Goal: Information Seeking & Learning: Find specific page/section

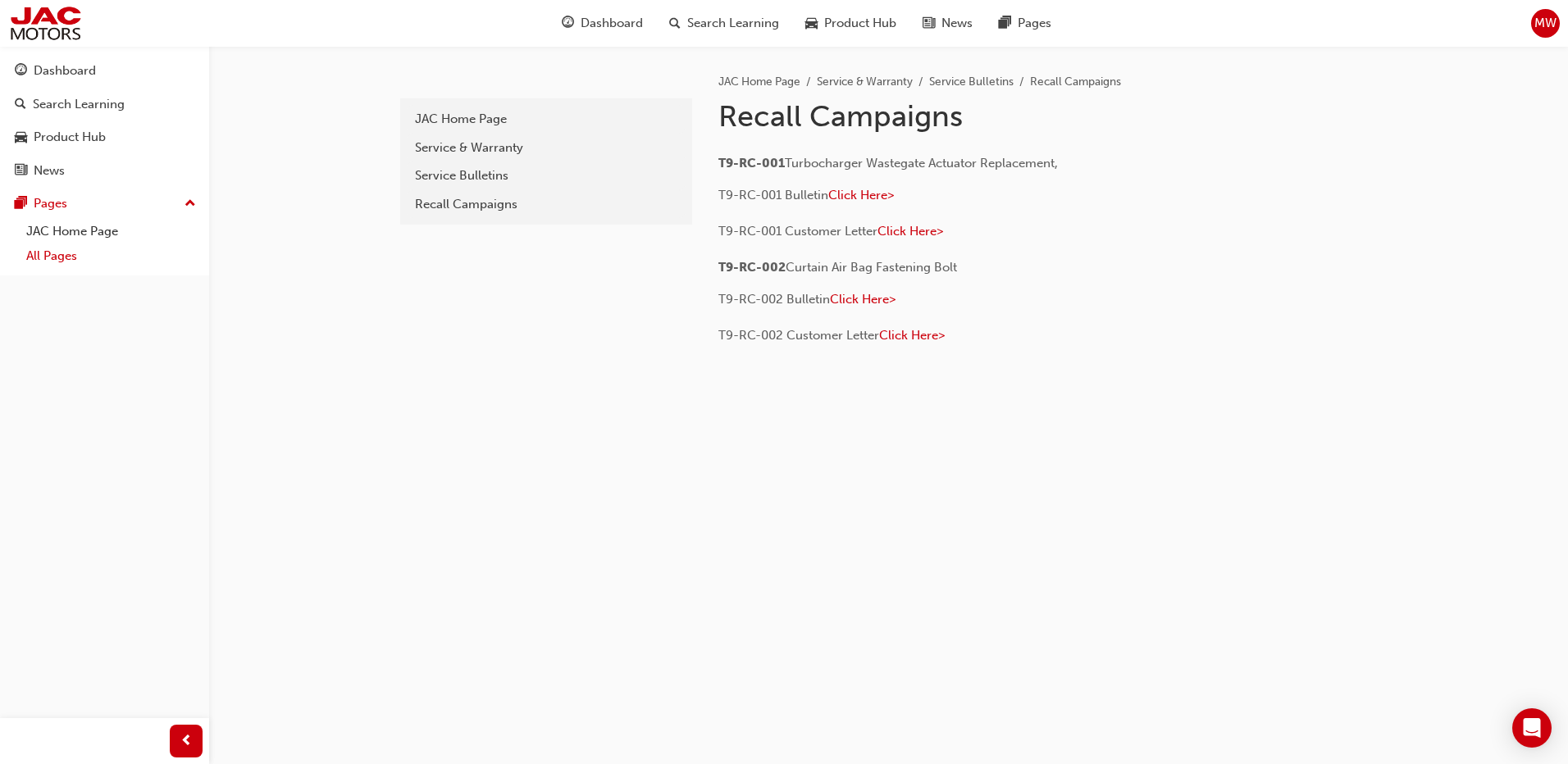
click at [67, 252] on link "All Pages" at bounding box center [110, 256] width 183 height 25
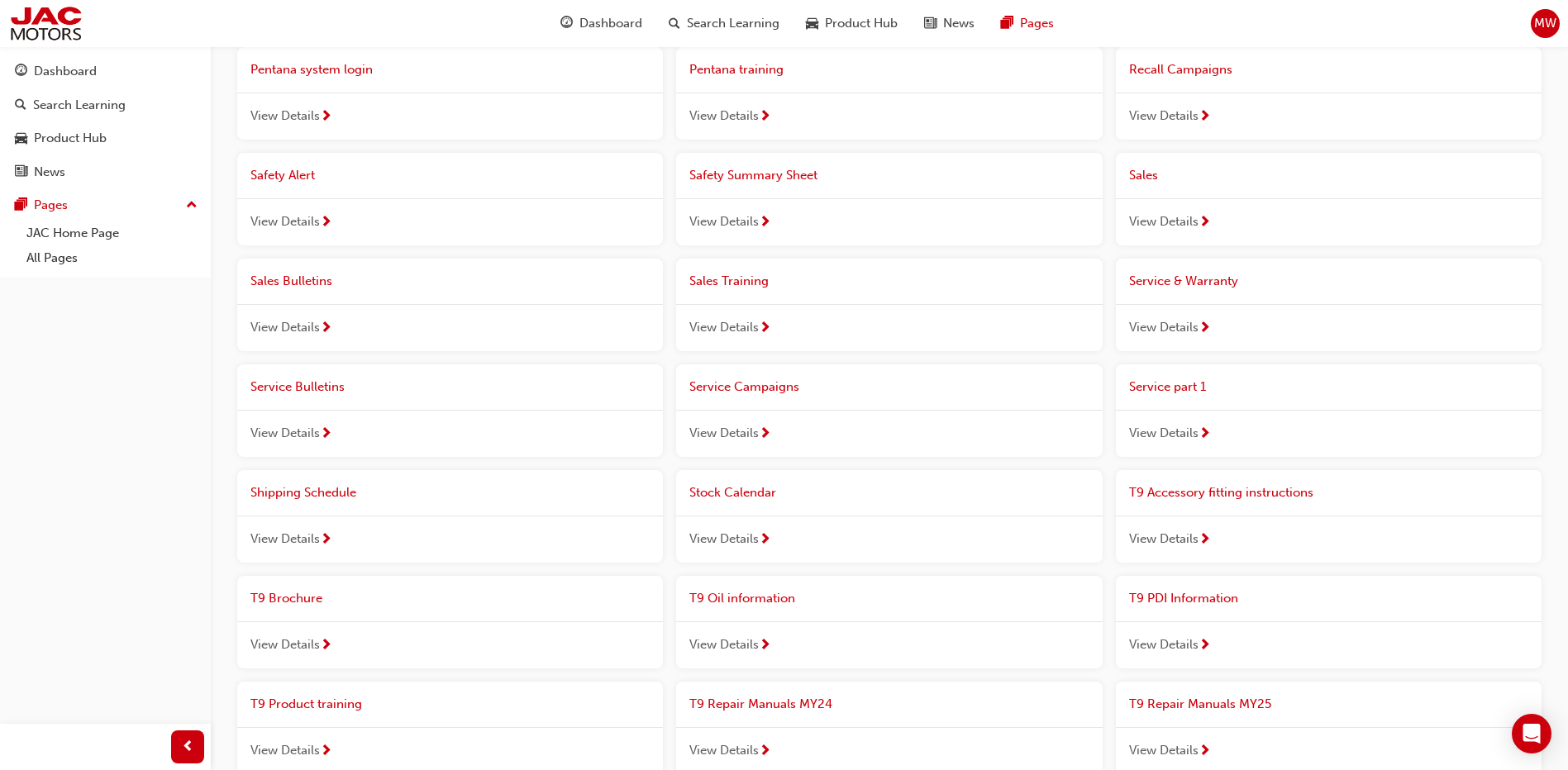
scroll to position [909, 0]
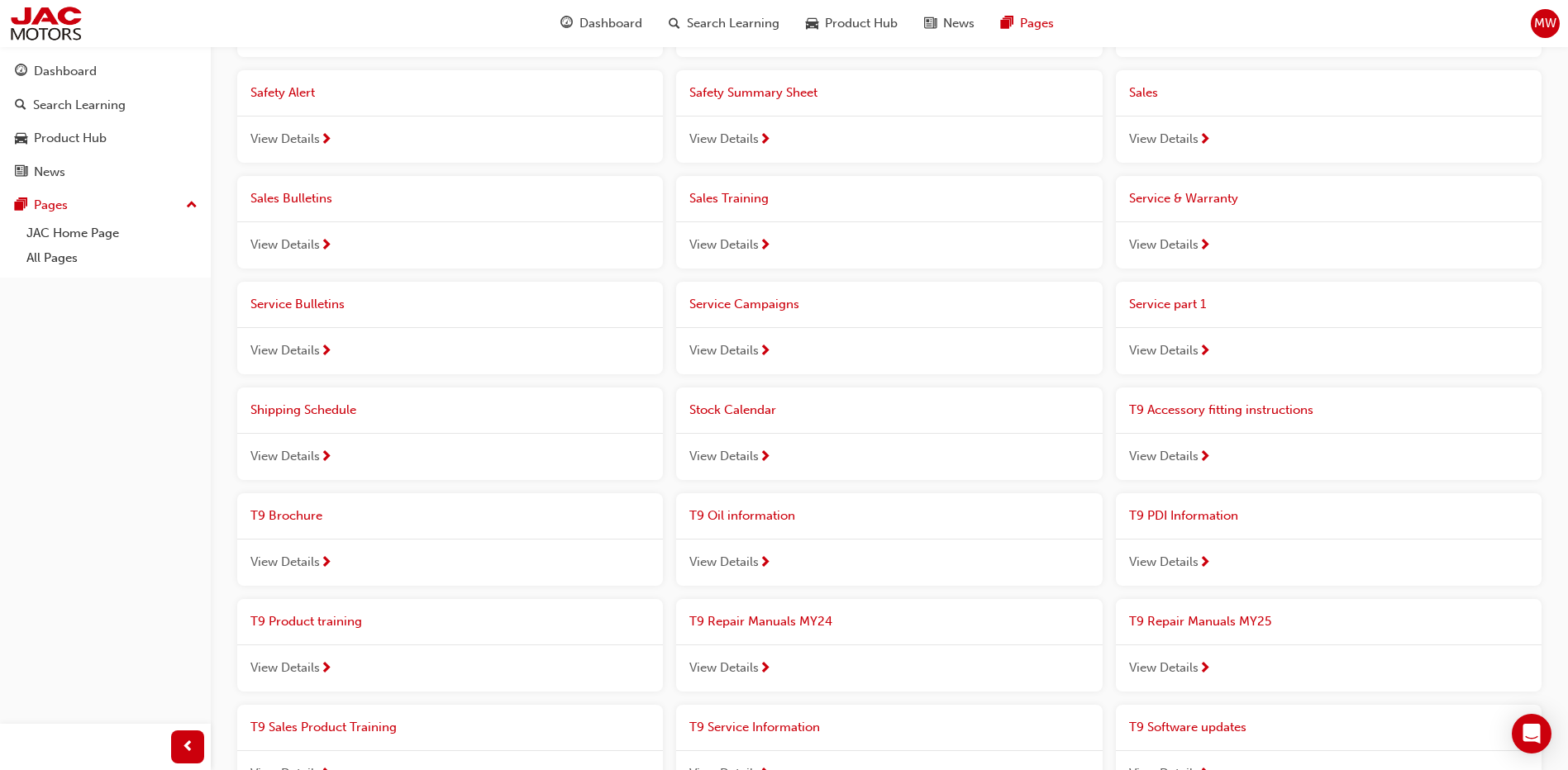
click at [718, 351] on span "View Details" at bounding box center [724, 351] width 70 height 19
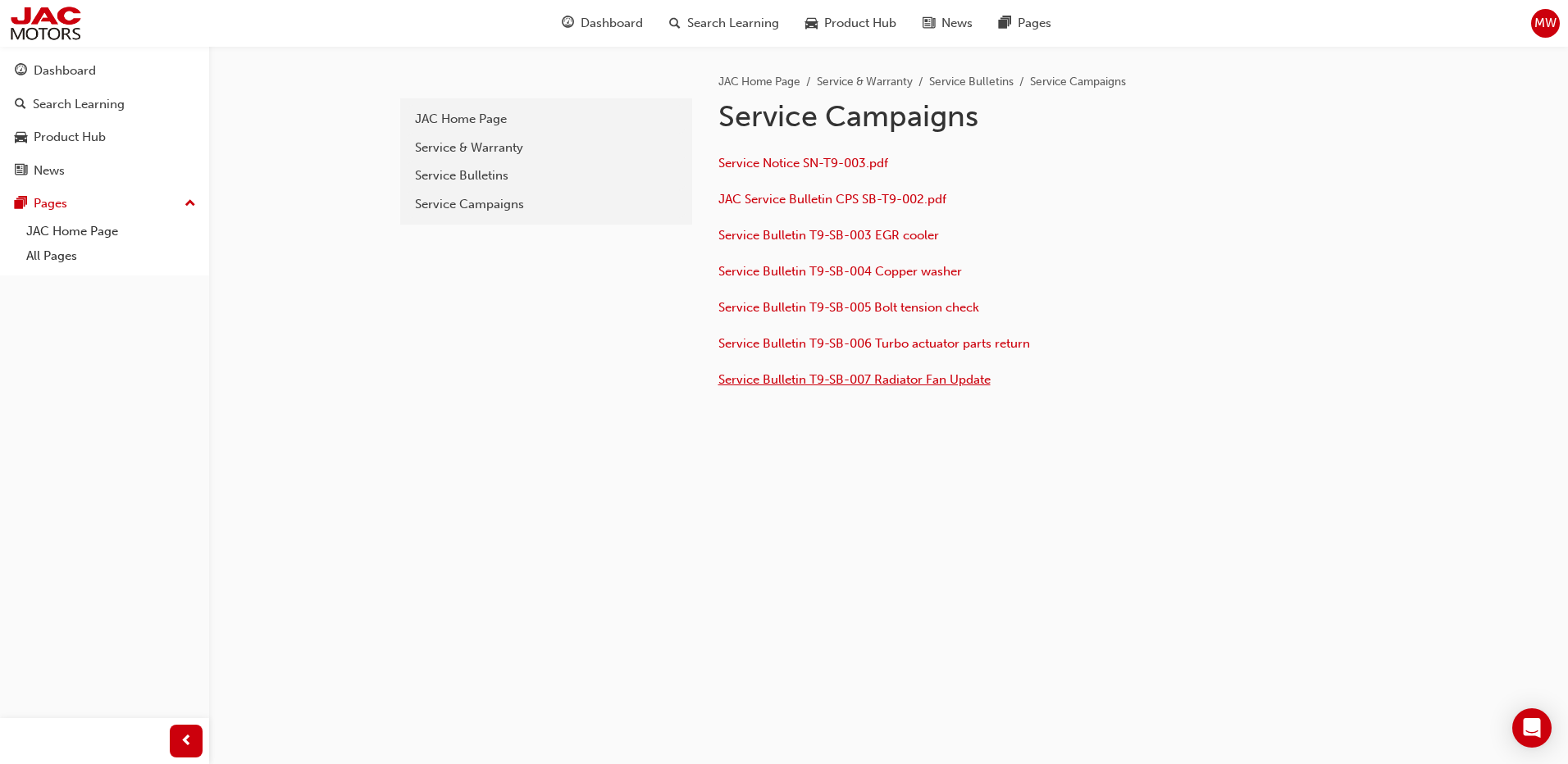
click at [854, 382] on span "Service Bulletin T9-SB-007 Radiator Fan Update" at bounding box center [854, 380] width 272 height 15
